Goal: Transaction & Acquisition: Purchase product/service

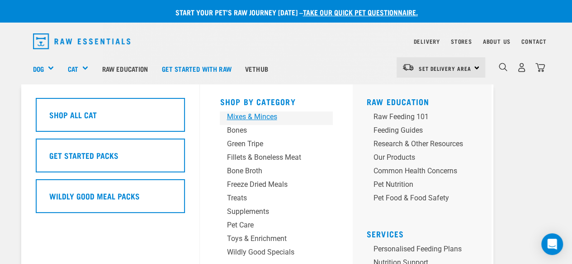
click at [253, 120] on div "Mixes & Minces" at bounding box center [268, 117] width 85 height 11
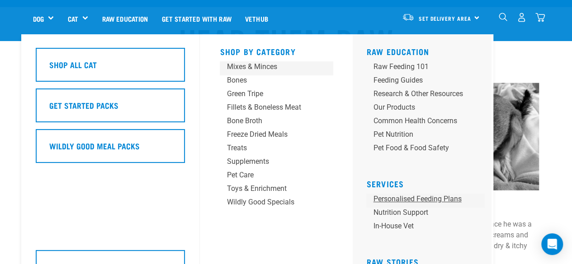
scroll to position [1221, 0]
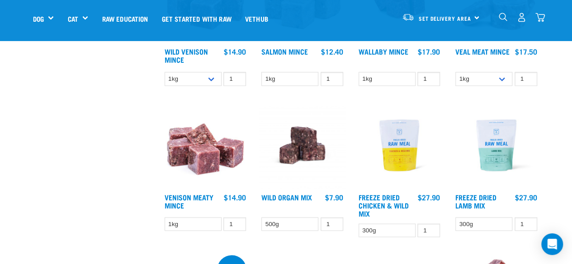
scroll to position [768, 0]
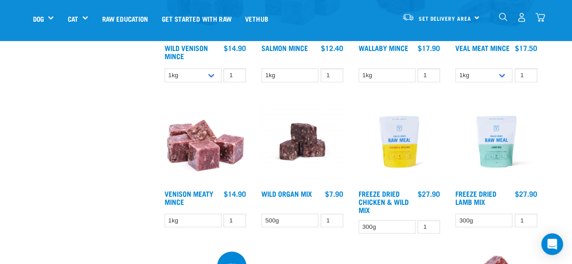
click at [407, 140] on img at bounding box center [399, 142] width 86 height 86
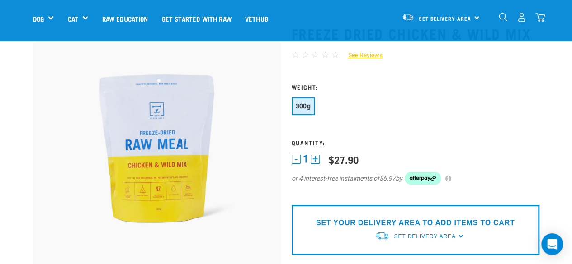
scroll to position [90, 0]
